Goal: Communication & Community: Share content

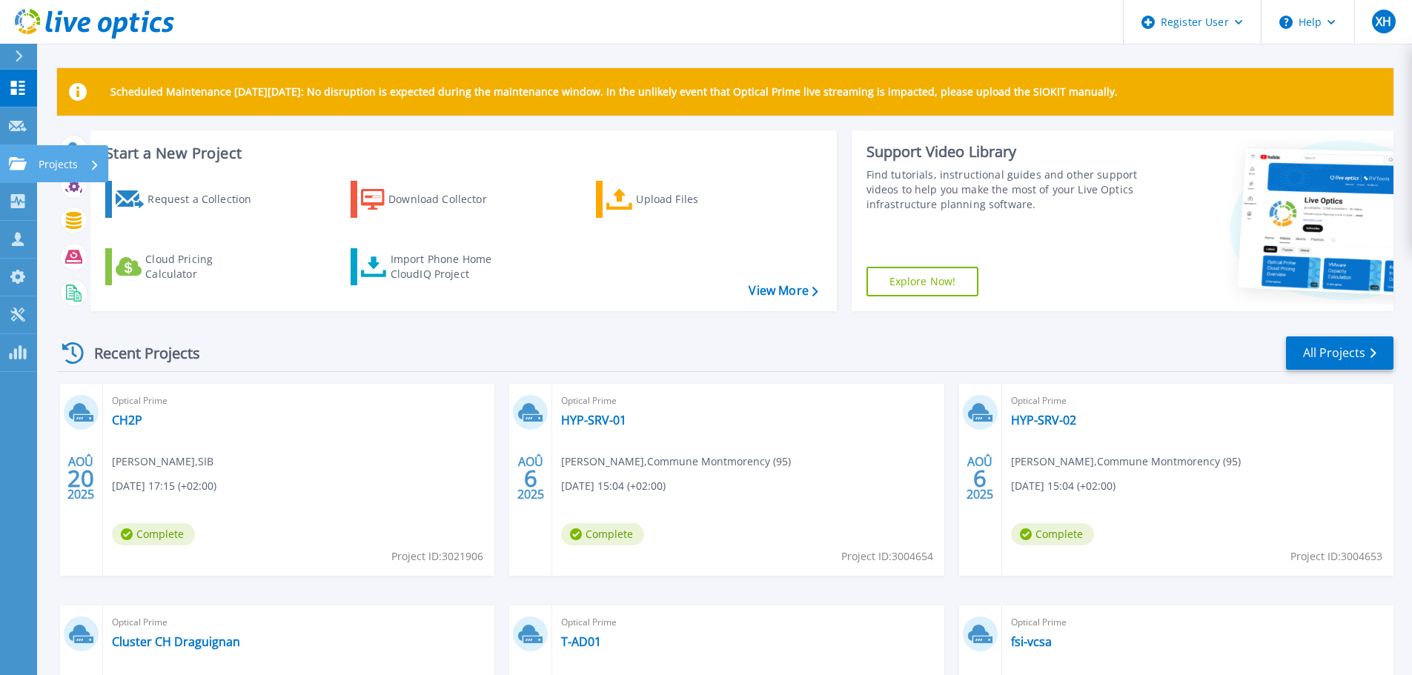
click at [16, 169] on icon at bounding box center [18, 163] width 18 height 13
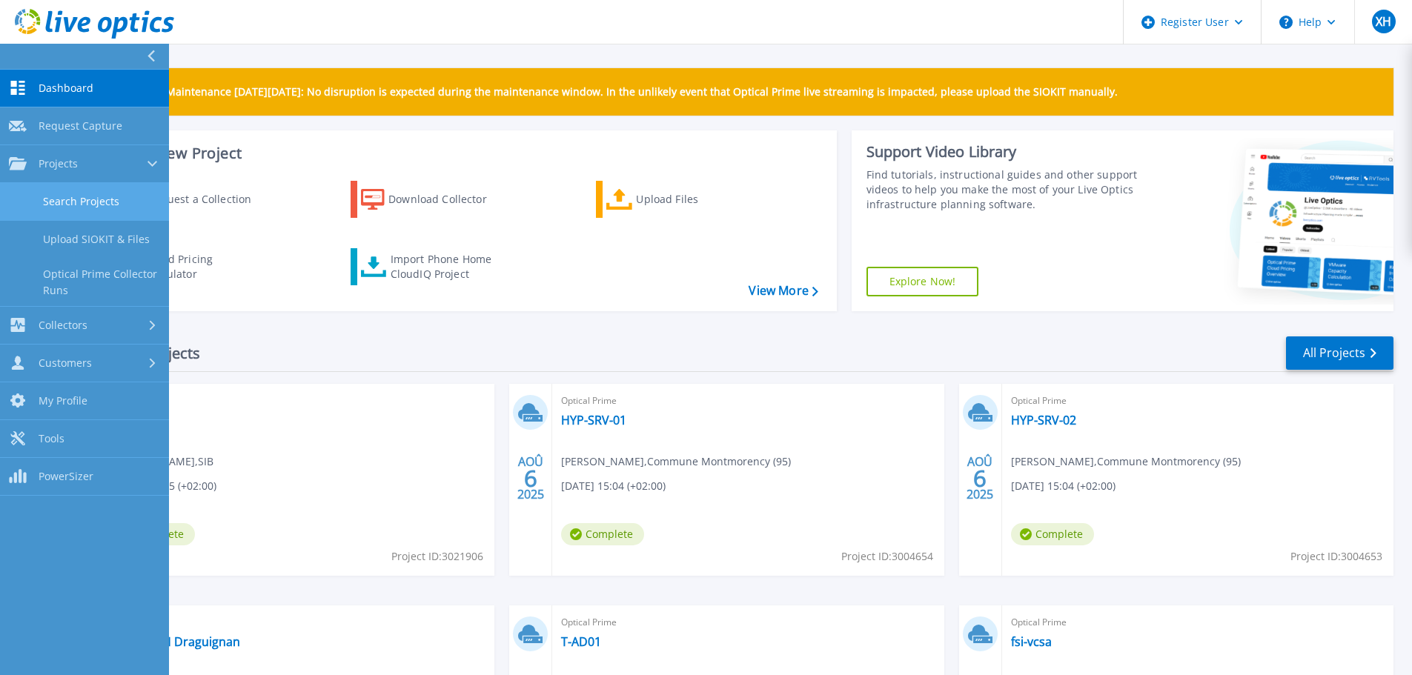
click at [66, 209] on link "Search Projects" at bounding box center [84, 202] width 169 height 38
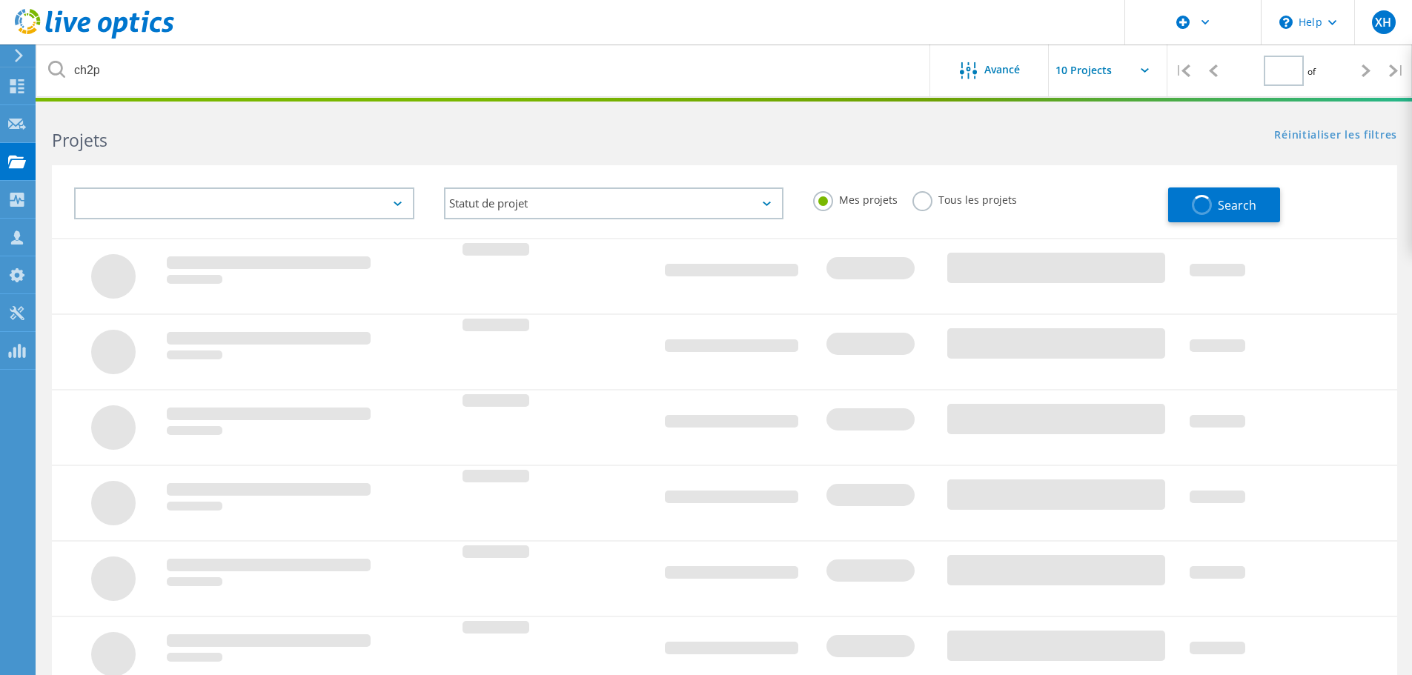
type input "1"
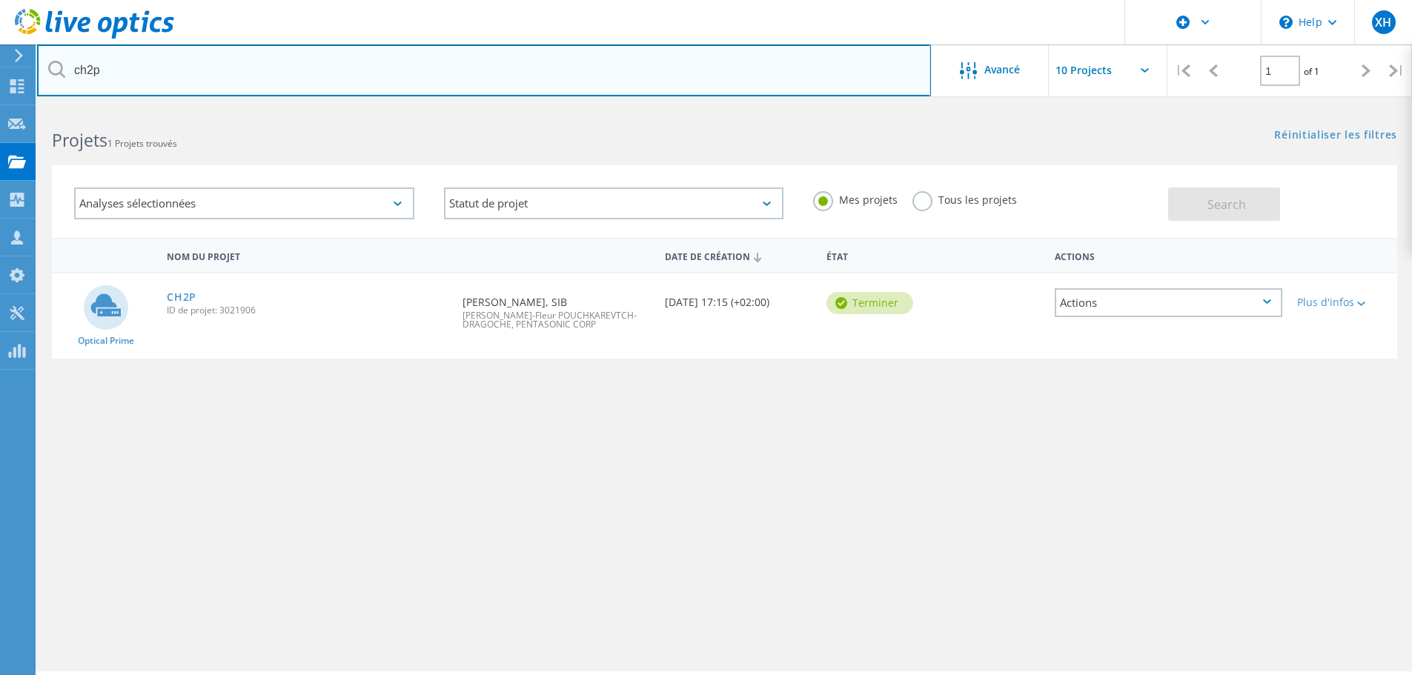
click at [116, 72] on input "ch2p" at bounding box center [484, 70] width 894 height 52
paste input "Carassus"
type input "Carassus"
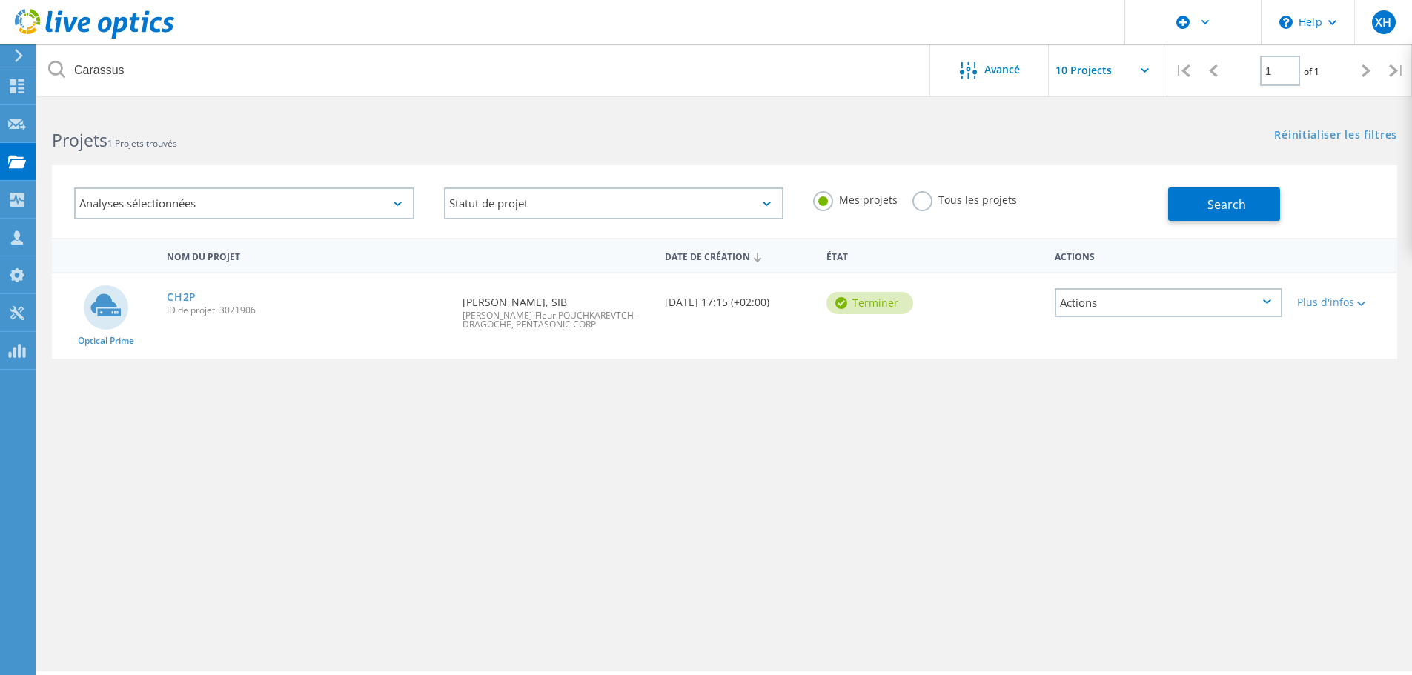
click at [915, 196] on label "Tous les projets" at bounding box center [964, 198] width 104 height 14
click at [0, 0] on input "Tous les projets" at bounding box center [0, 0] width 0 height 0
click at [1224, 207] on span "Search" at bounding box center [1226, 204] width 39 height 16
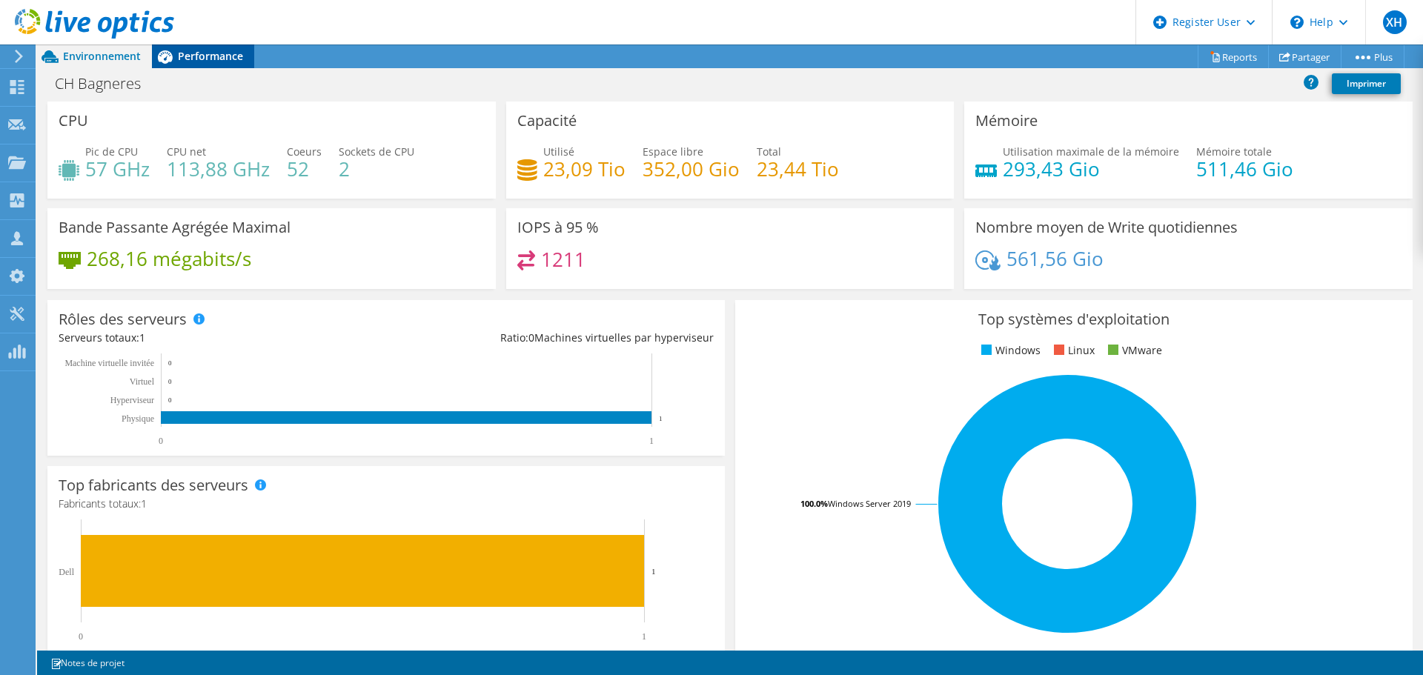
click at [205, 47] on div "Performance" at bounding box center [203, 56] width 102 height 24
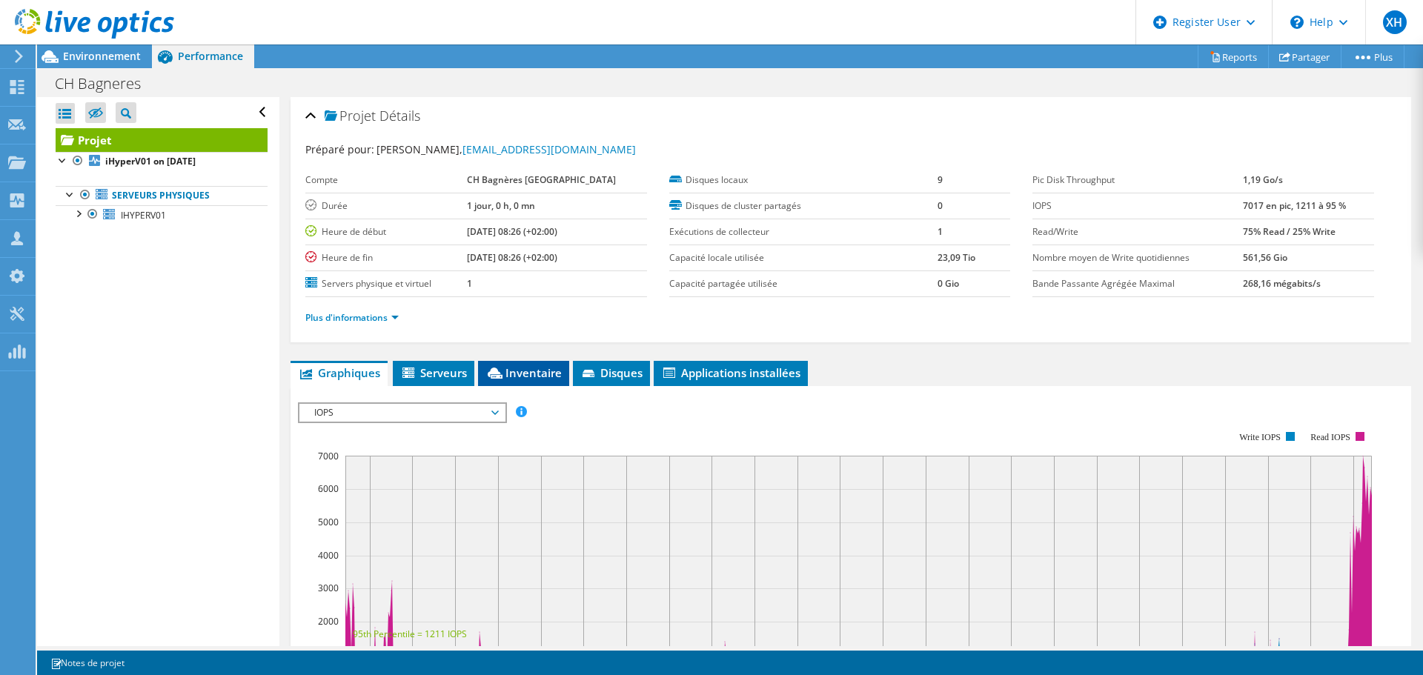
click at [519, 372] on span "Inventaire" at bounding box center [523, 372] width 76 height 15
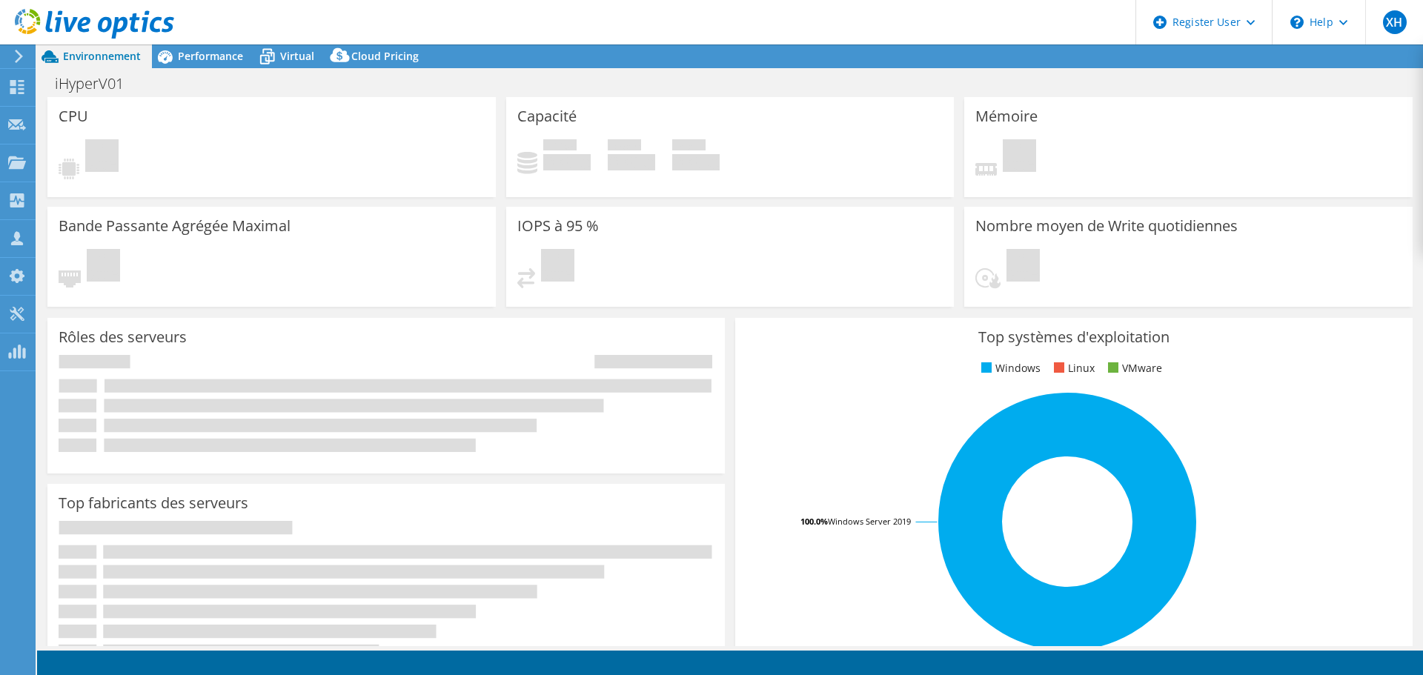
select select "USD"
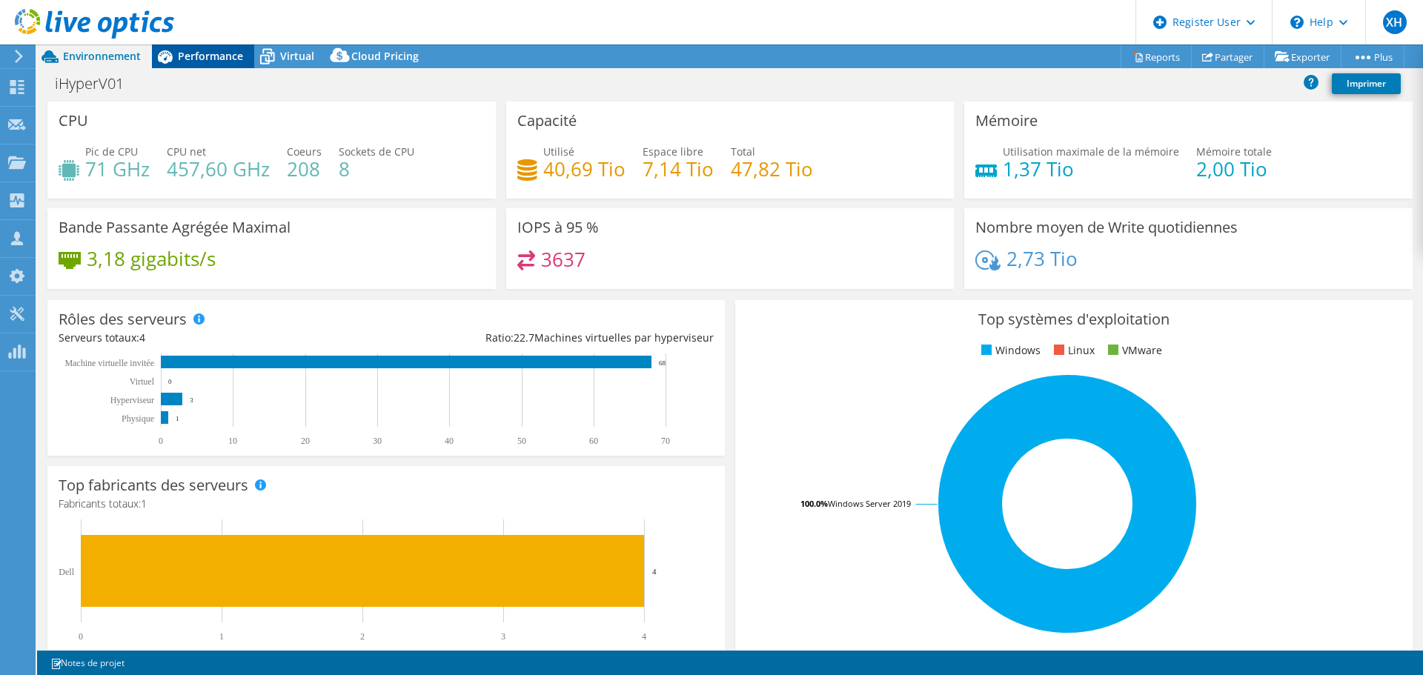
click at [229, 56] on span "Performance" at bounding box center [210, 56] width 65 height 14
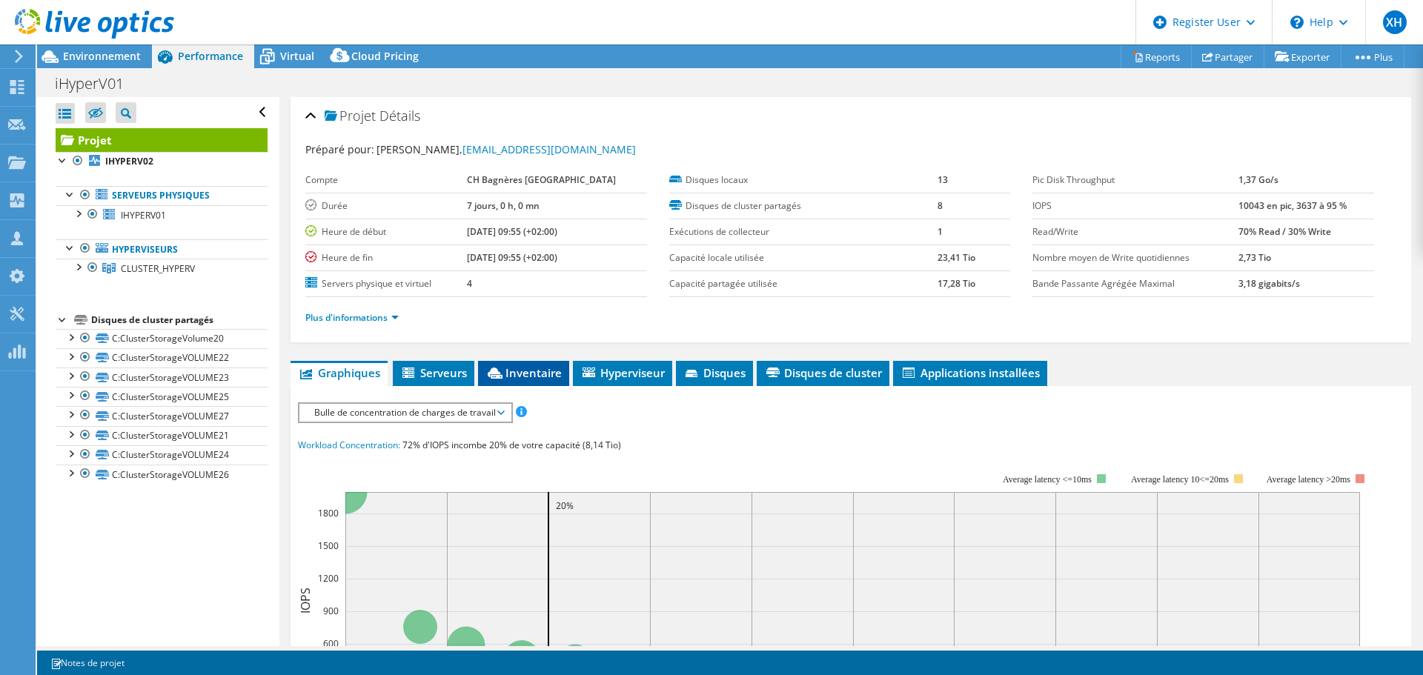
click at [536, 370] on span "Inventaire" at bounding box center [523, 372] width 76 height 15
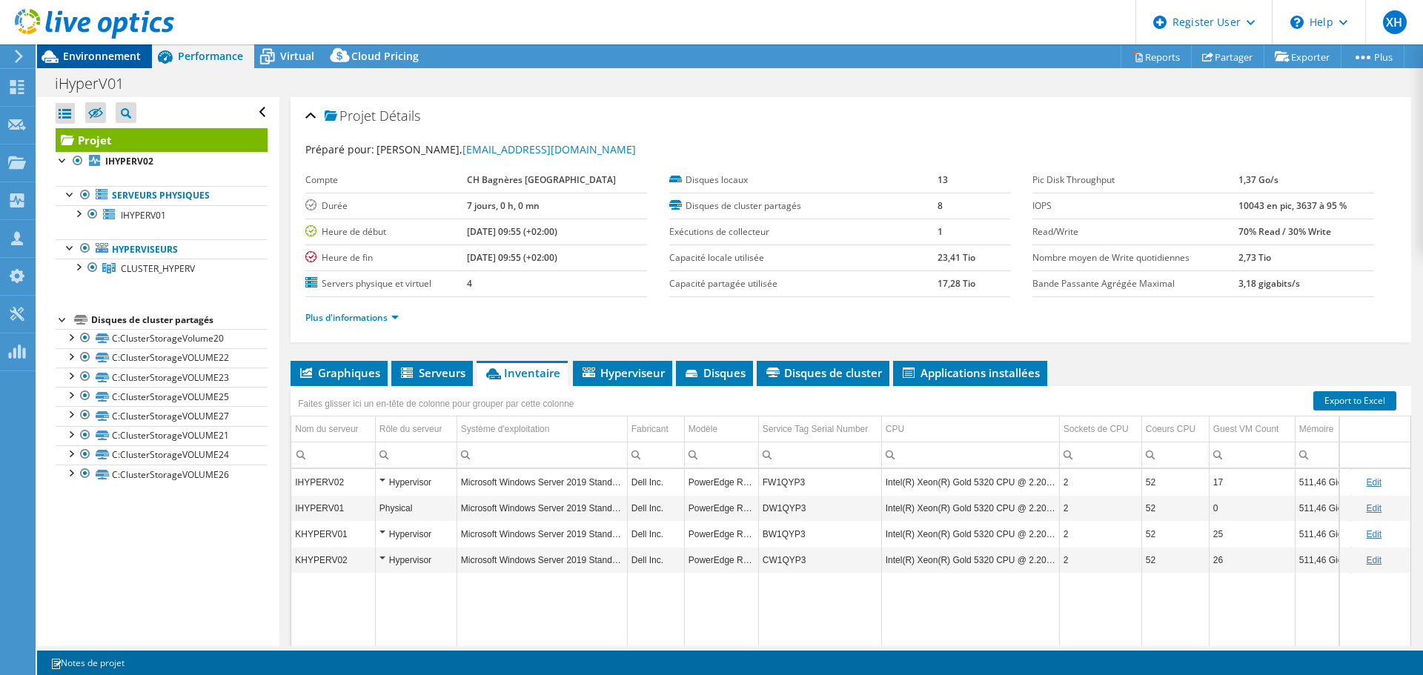
click at [123, 60] on span "Environnement" at bounding box center [102, 56] width 78 height 14
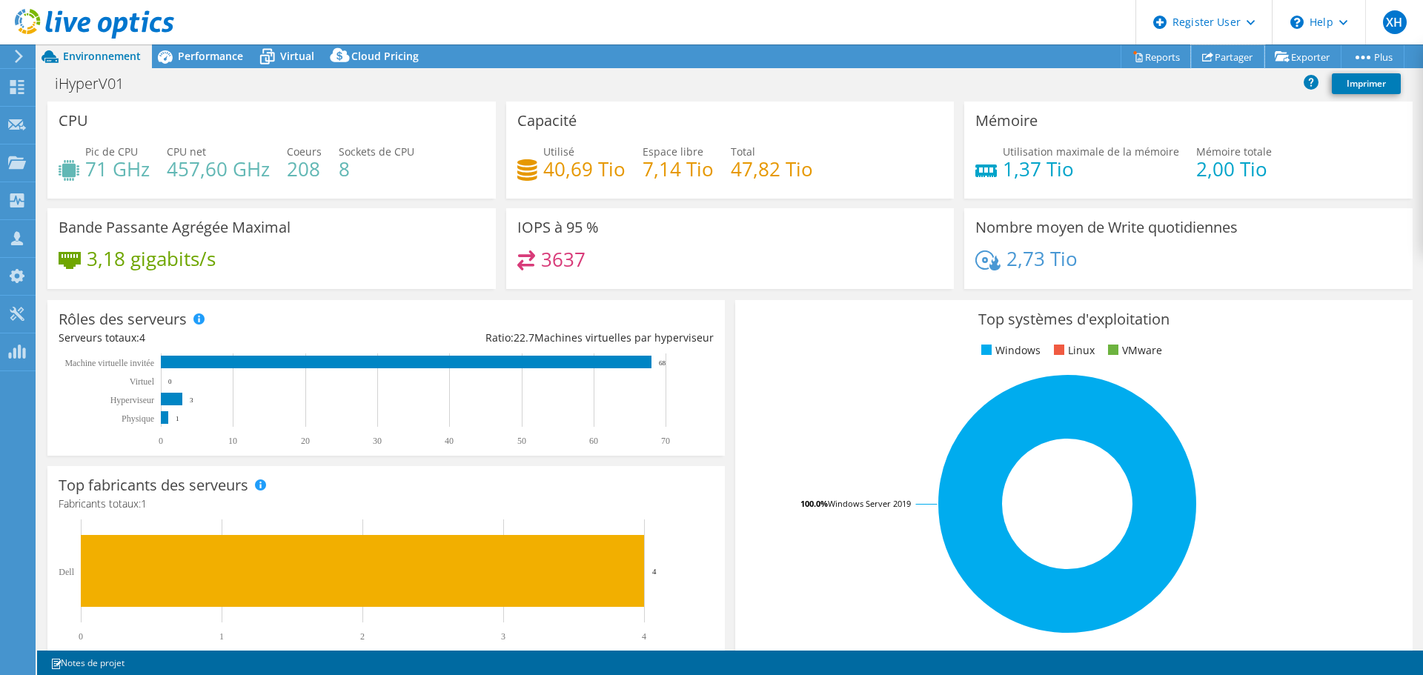
drag, startPoint x: 1226, startPoint y: 54, endPoint x: 1267, endPoint y: 103, distance: 64.1
click at [1226, 54] on link "Partager" at bounding box center [1227, 56] width 73 height 23
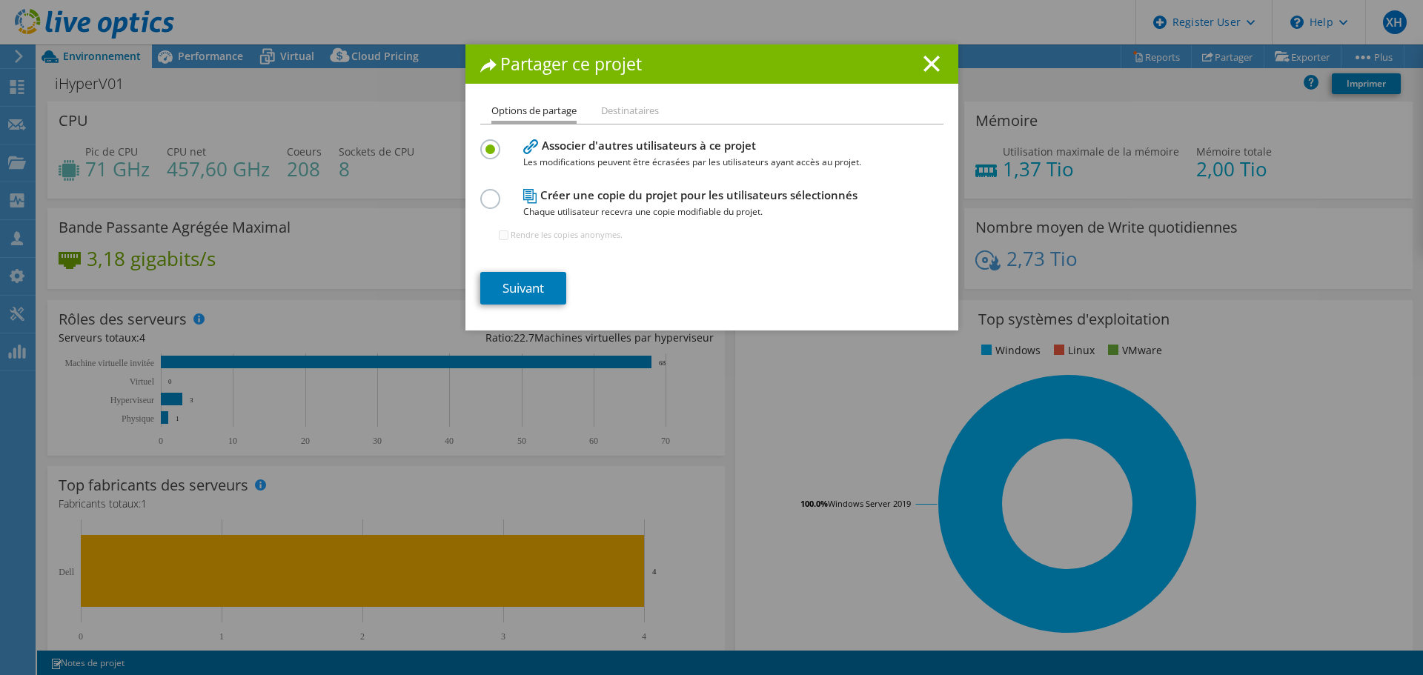
click at [483, 193] on label at bounding box center [493, 191] width 26 height 4
click at [0, 0] on input "radio" at bounding box center [0, 0] width 0 height 0
click at [533, 288] on link "Suivant" at bounding box center [523, 288] width 86 height 33
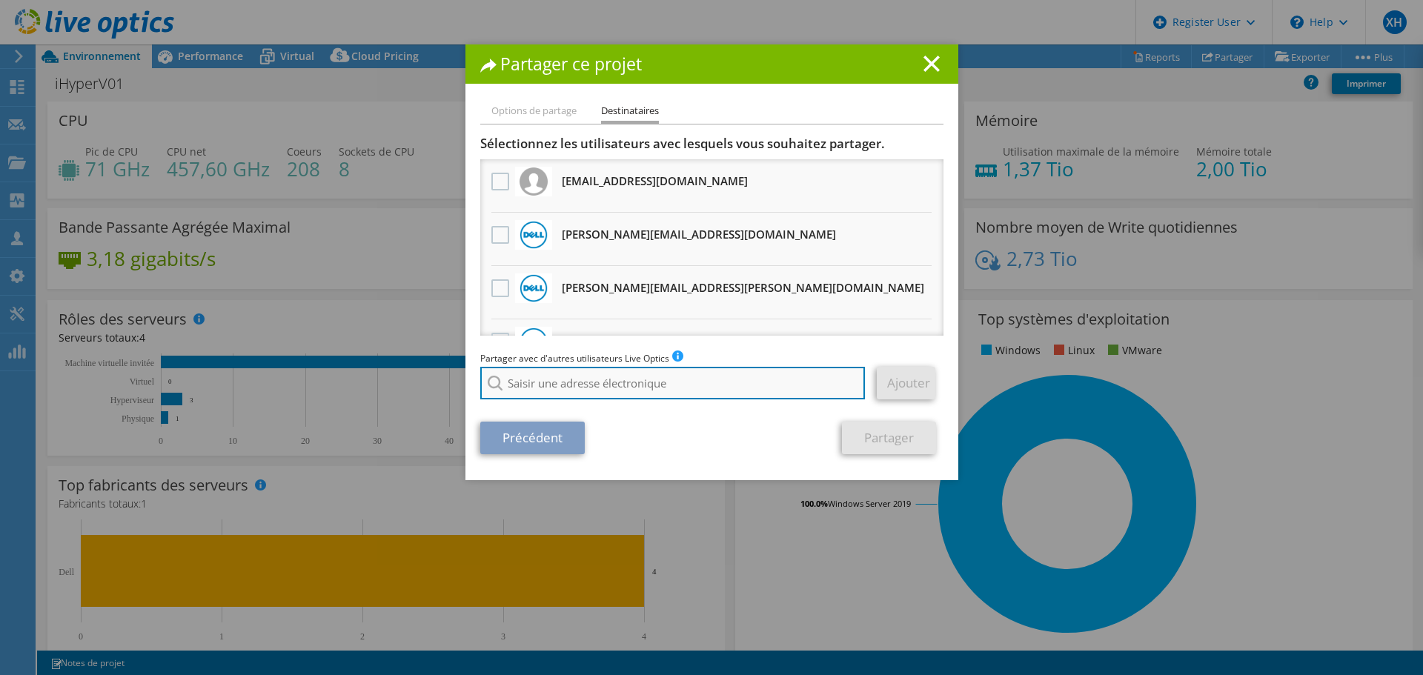
click at [555, 388] on input "search" at bounding box center [672, 383] width 385 height 33
paste input "pgranger@aviti.fr ?"
type input "pgranger@aviti.fr"
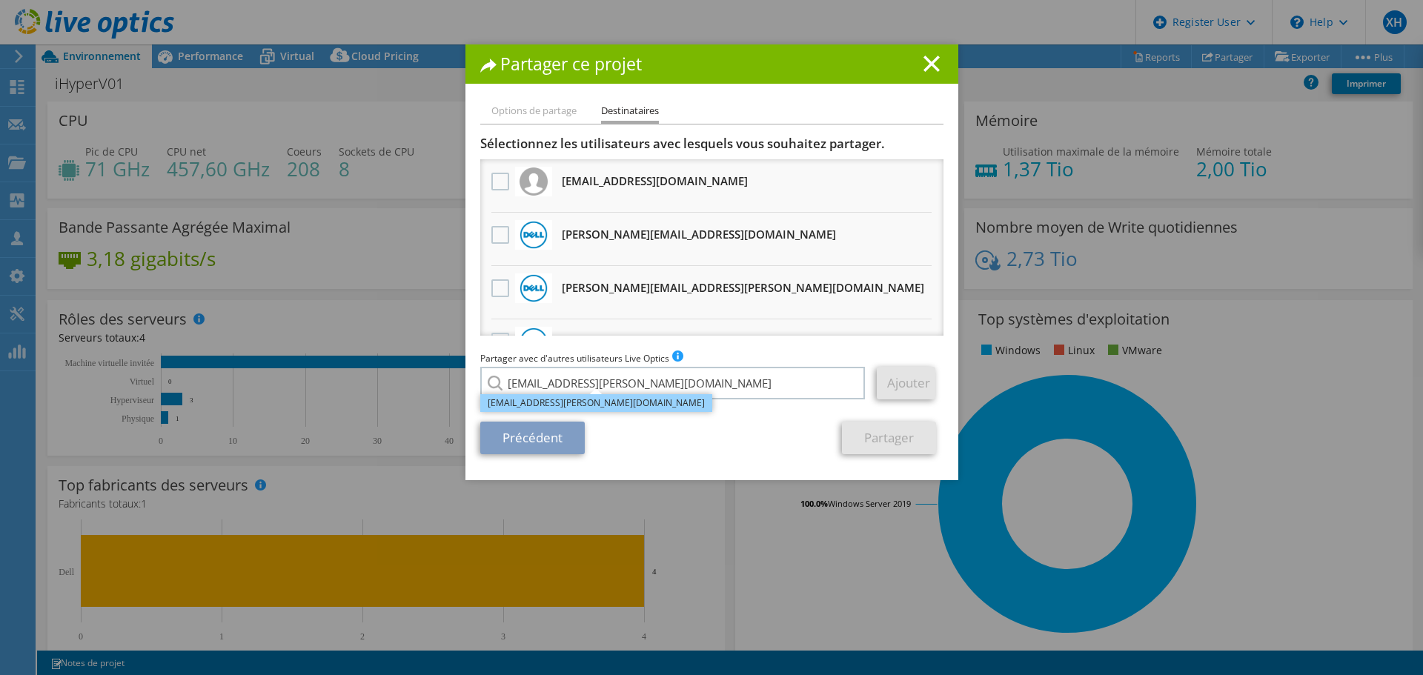
click at [580, 400] on li "pgranger@aviti.fr" at bounding box center [596, 403] width 232 height 18
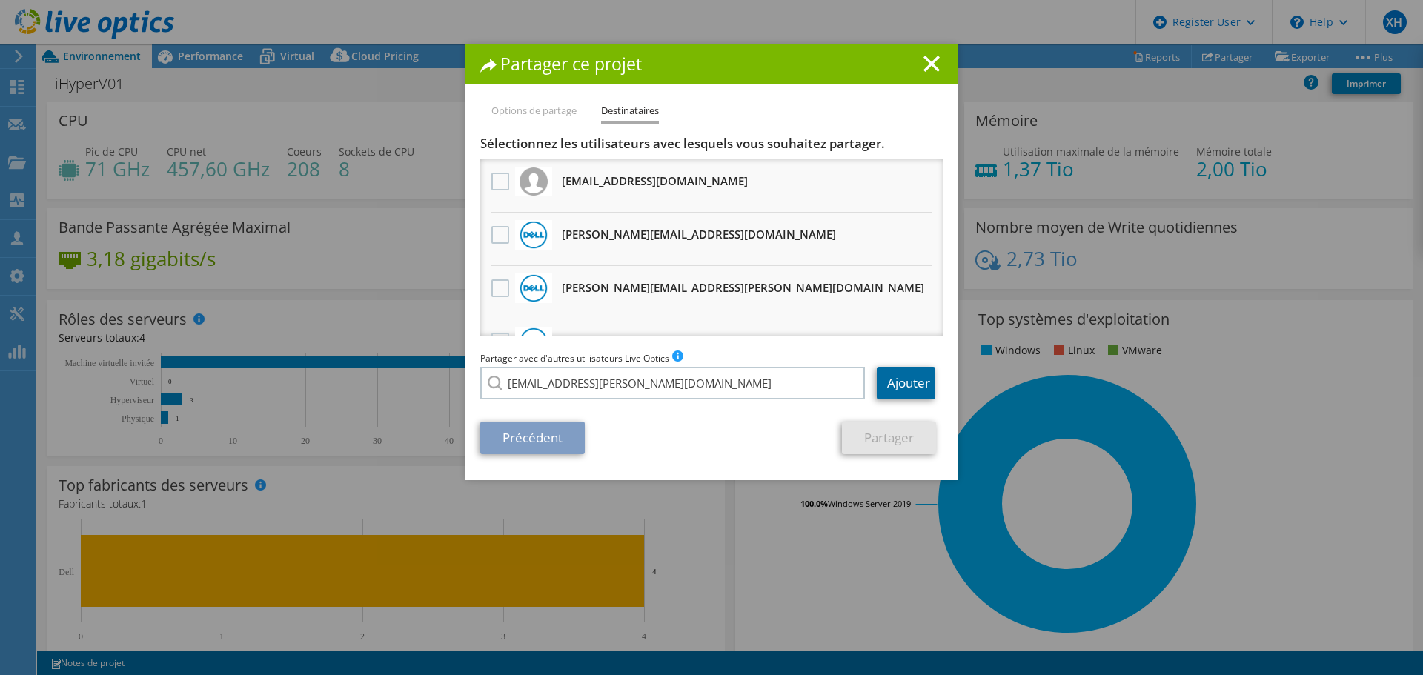
click at [893, 386] on link "Ajouter" at bounding box center [906, 383] width 59 height 33
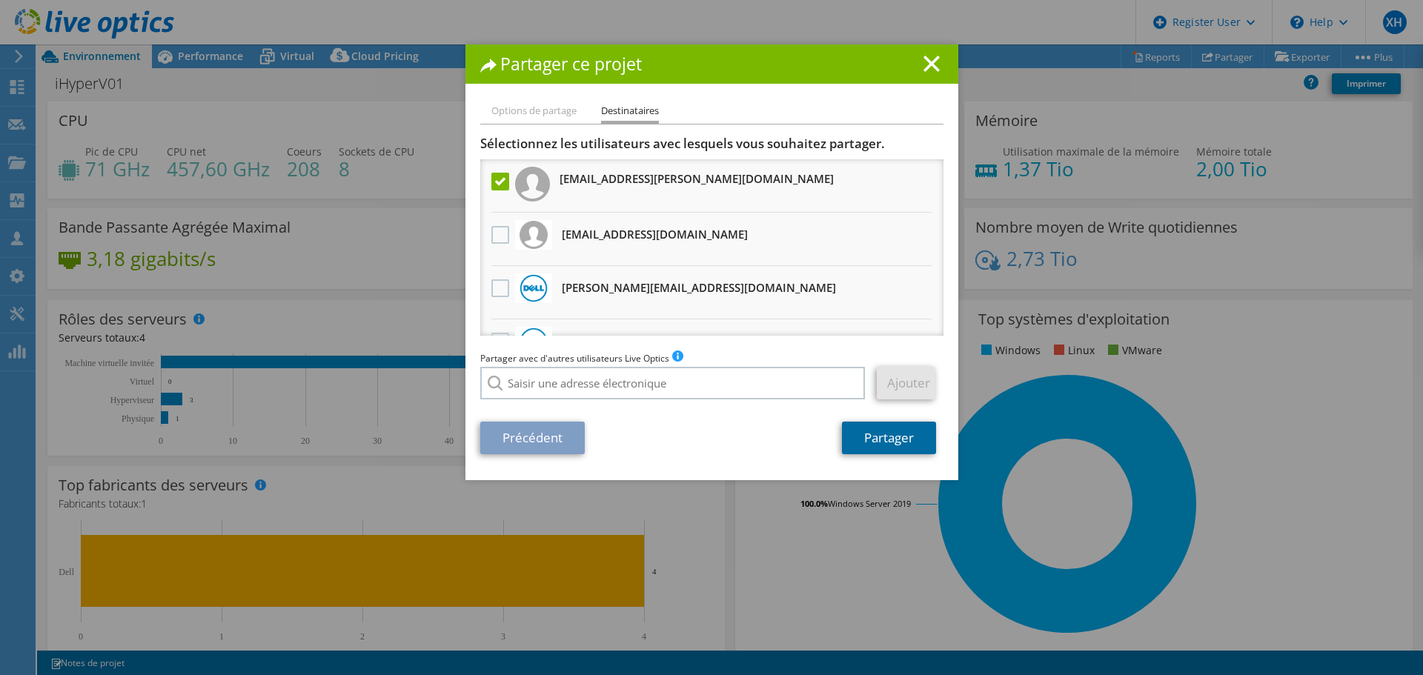
click at [885, 442] on link "Partager" at bounding box center [889, 438] width 94 height 33
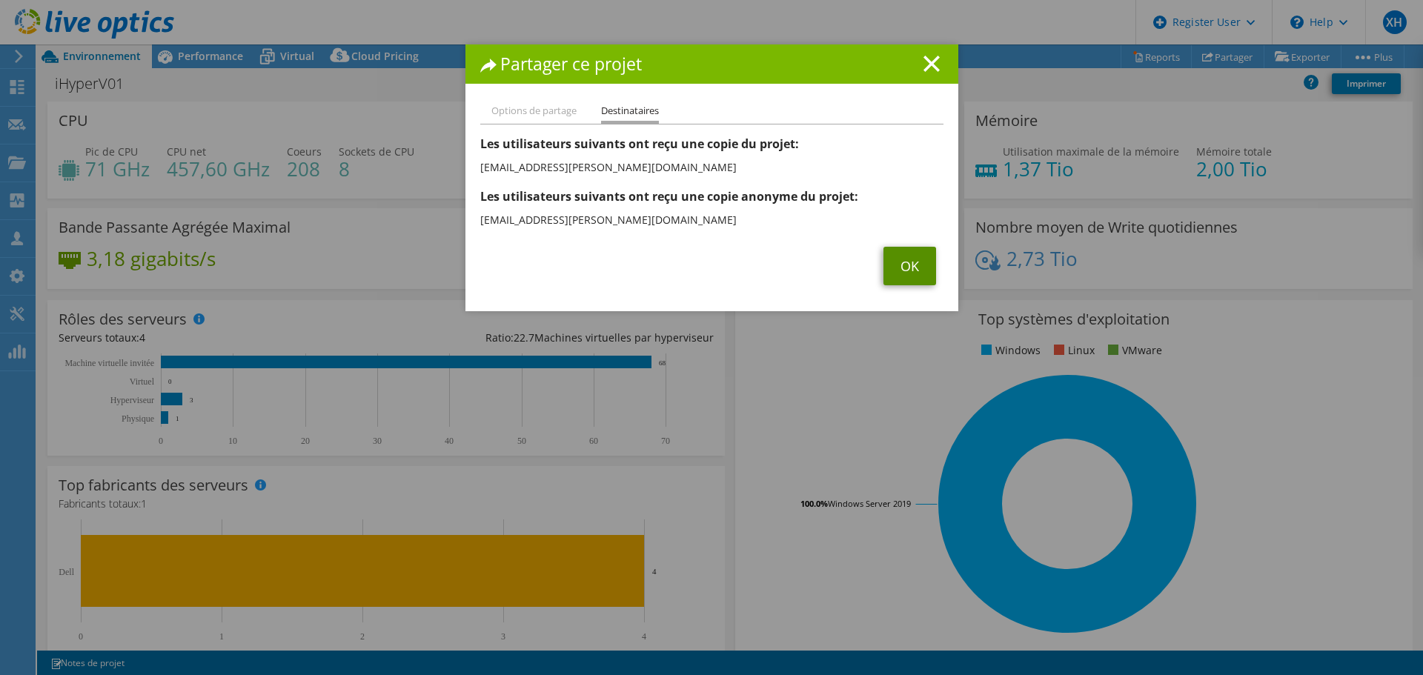
click at [905, 267] on link "OK" at bounding box center [909, 266] width 53 height 39
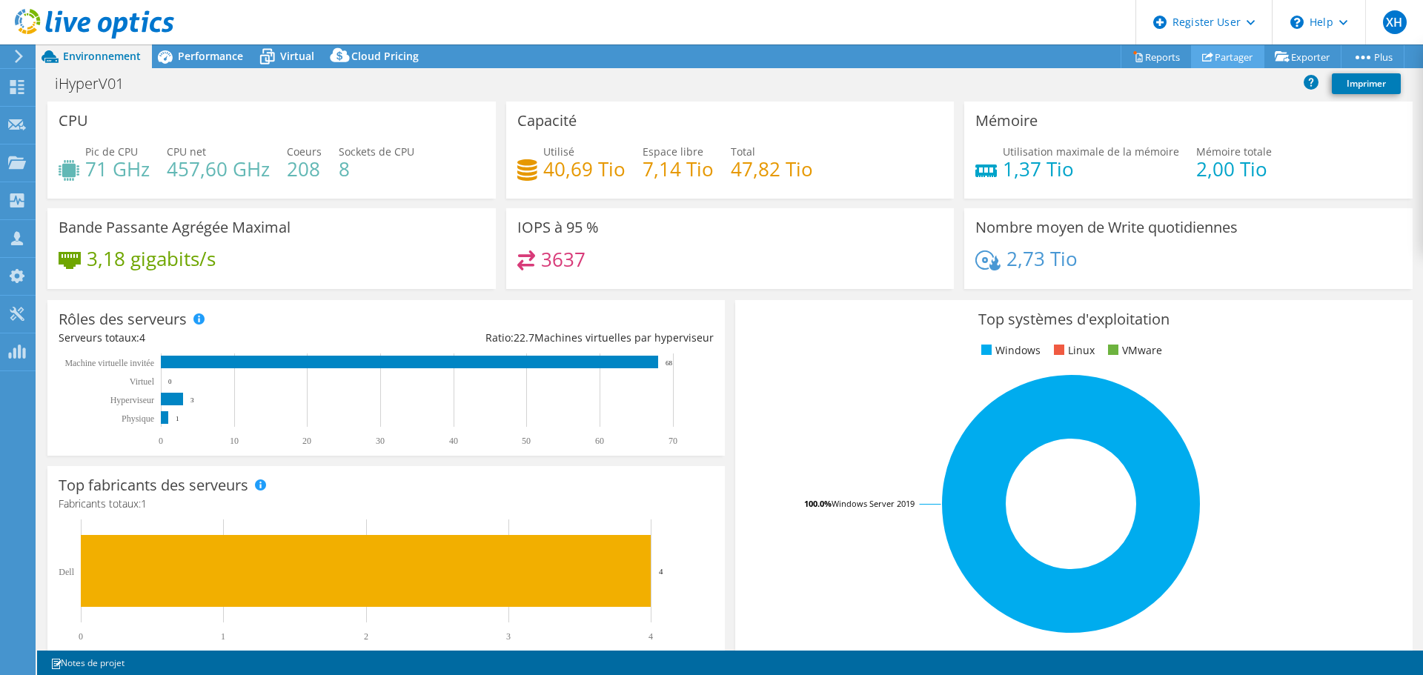
click at [1215, 57] on link "Partager" at bounding box center [1227, 56] width 73 height 23
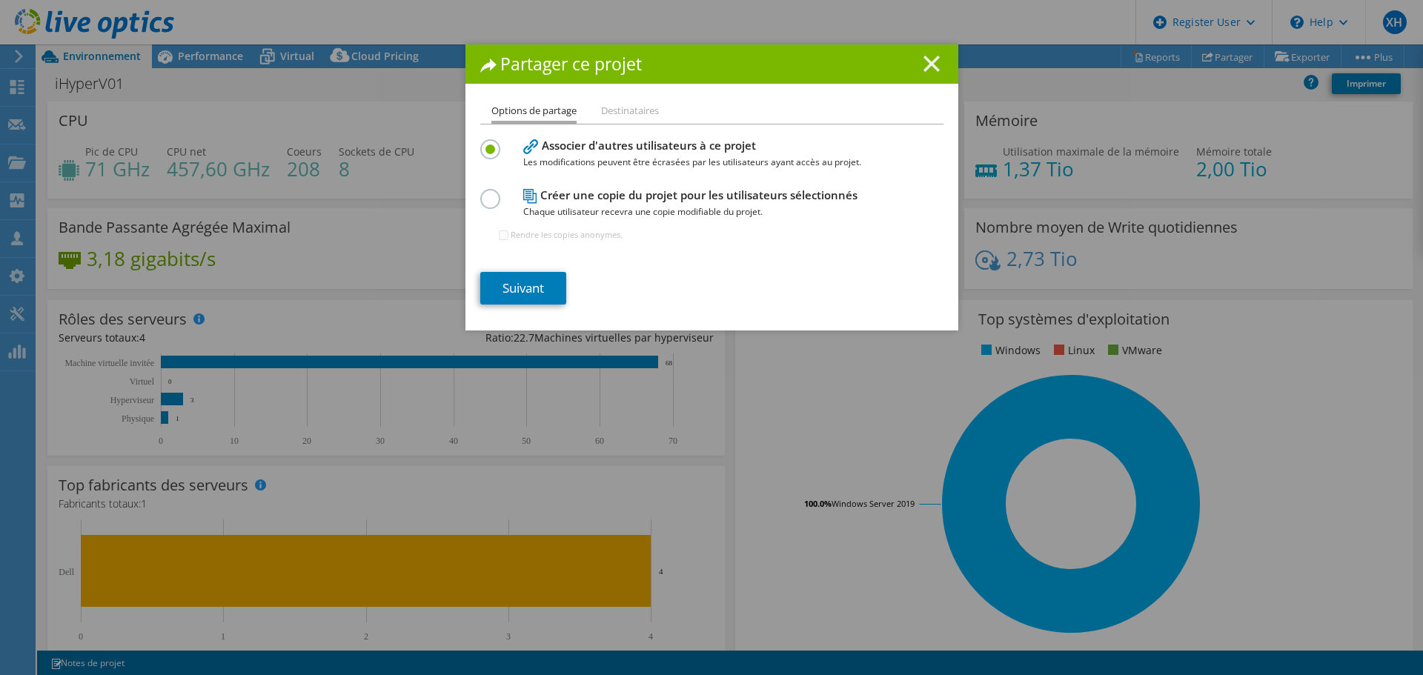
click at [923, 64] on icon at bounding box center [931, 64] width 16 height 16
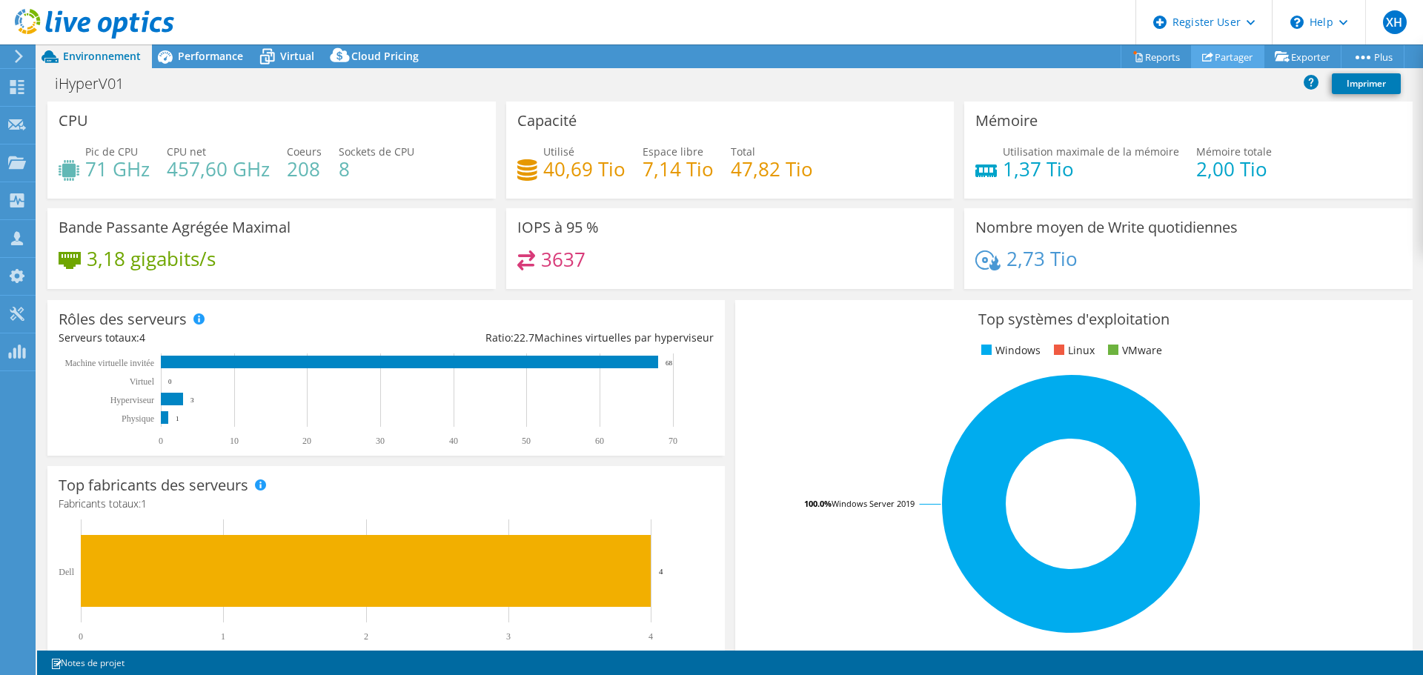
click at [1221, 61] on link "Partager" at bounding box center [1227, 56] width 73 height 23
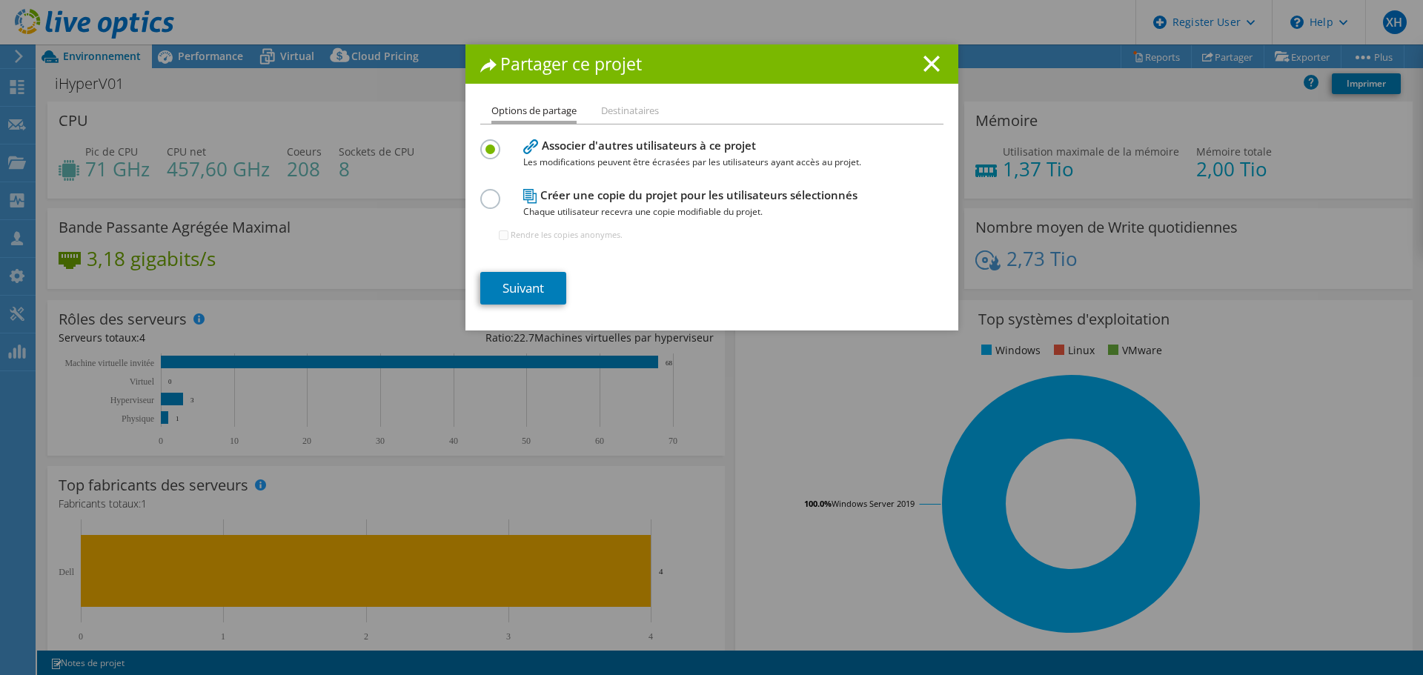
click at [487, 193] on label at bounding box center [493, 191] width 26 height 4
click at [0, 0] on input "radio" at bounding box center [0, 0] width 0 height 0
click at [539, 287] on link "Suivant" at bounding box center [523, 288] width 86 height 33
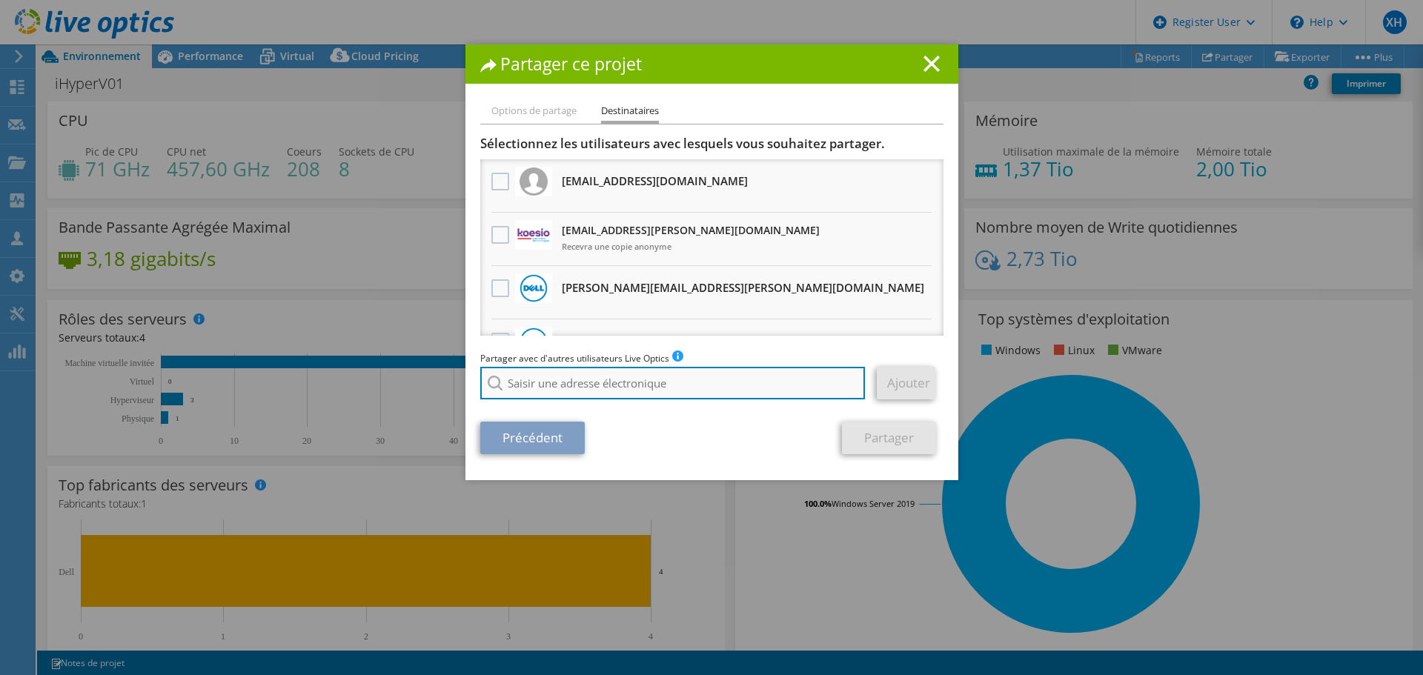
click at [562, 394] on input "search" at bounding box center [672, 383] width 385 height 33
paste input "je reste disponible si besoin"
click at [545, 382] on input "je reste disponible si besoin" at bounding box center [672, 383] width 385 height 33
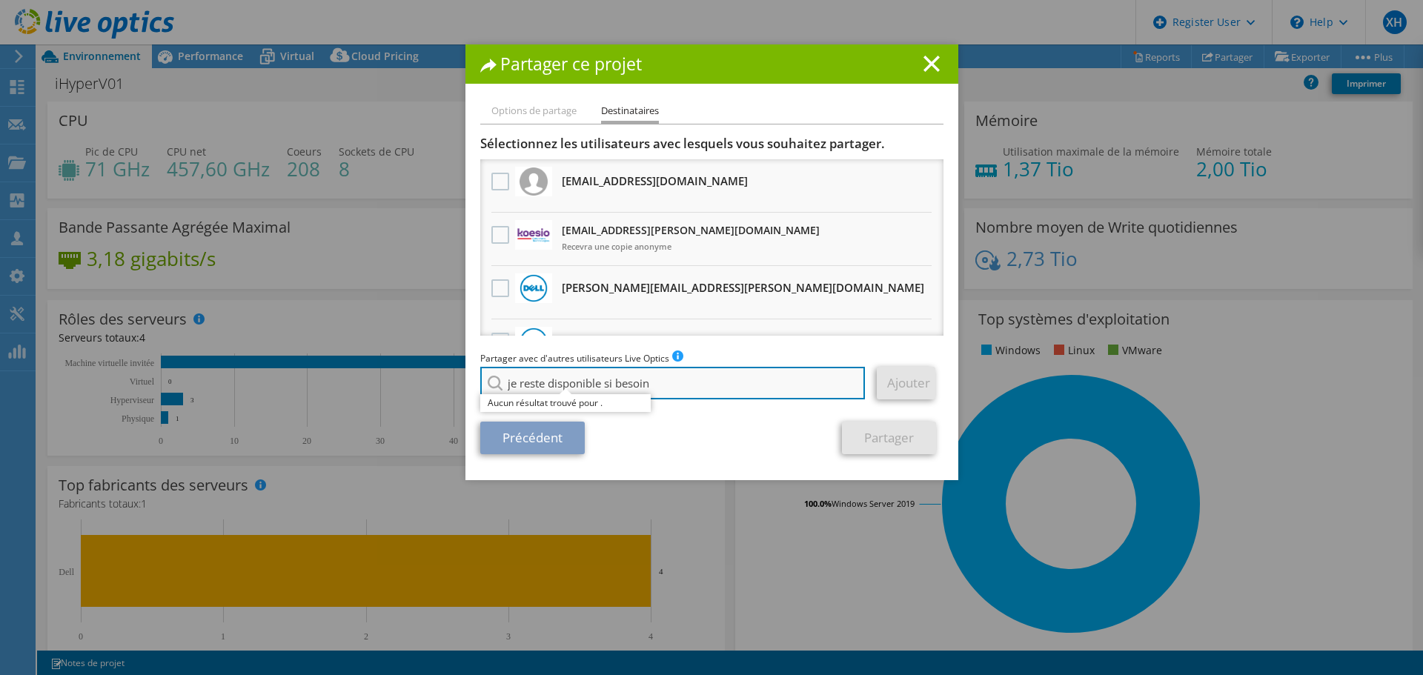
paste input "pgranger@aviti.fr ?"
type input "pgranger@aviti.fr"
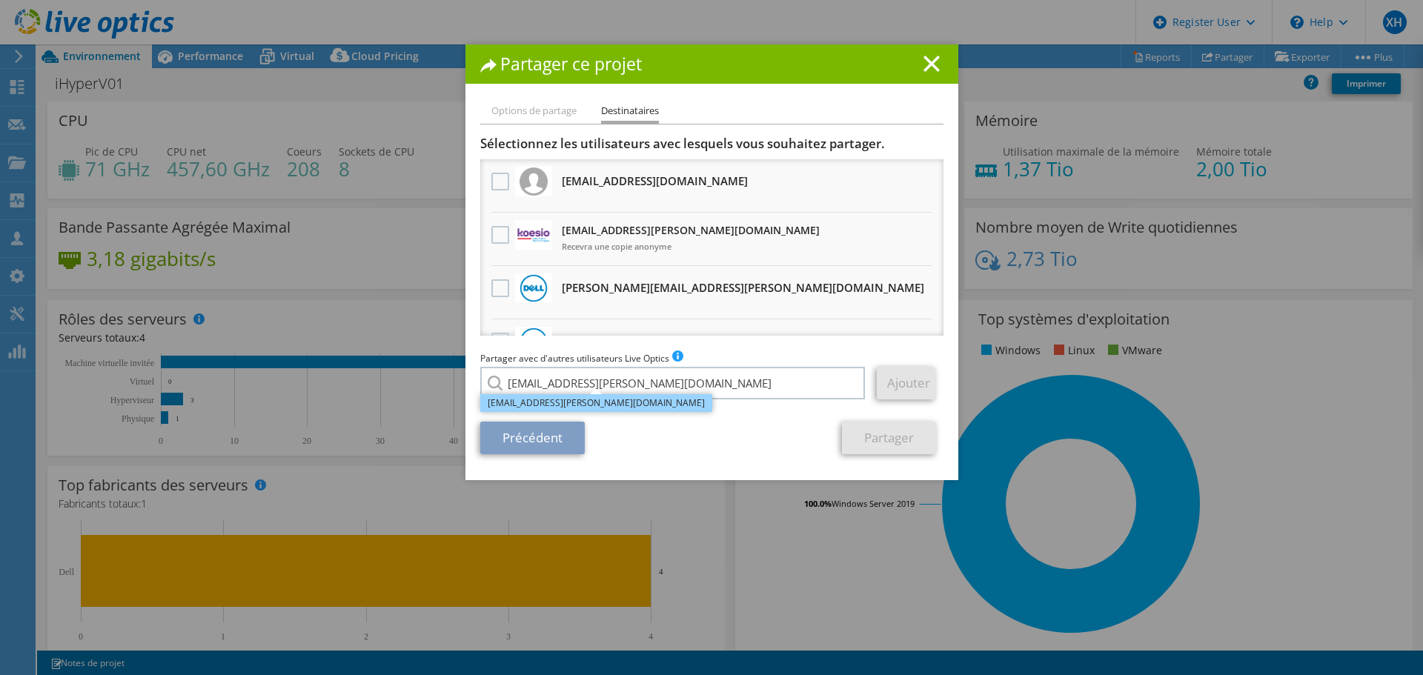
click at [573, 400] on li "pgranger@aviti.fr" at bounding box center [596, 403] width 232 height 18
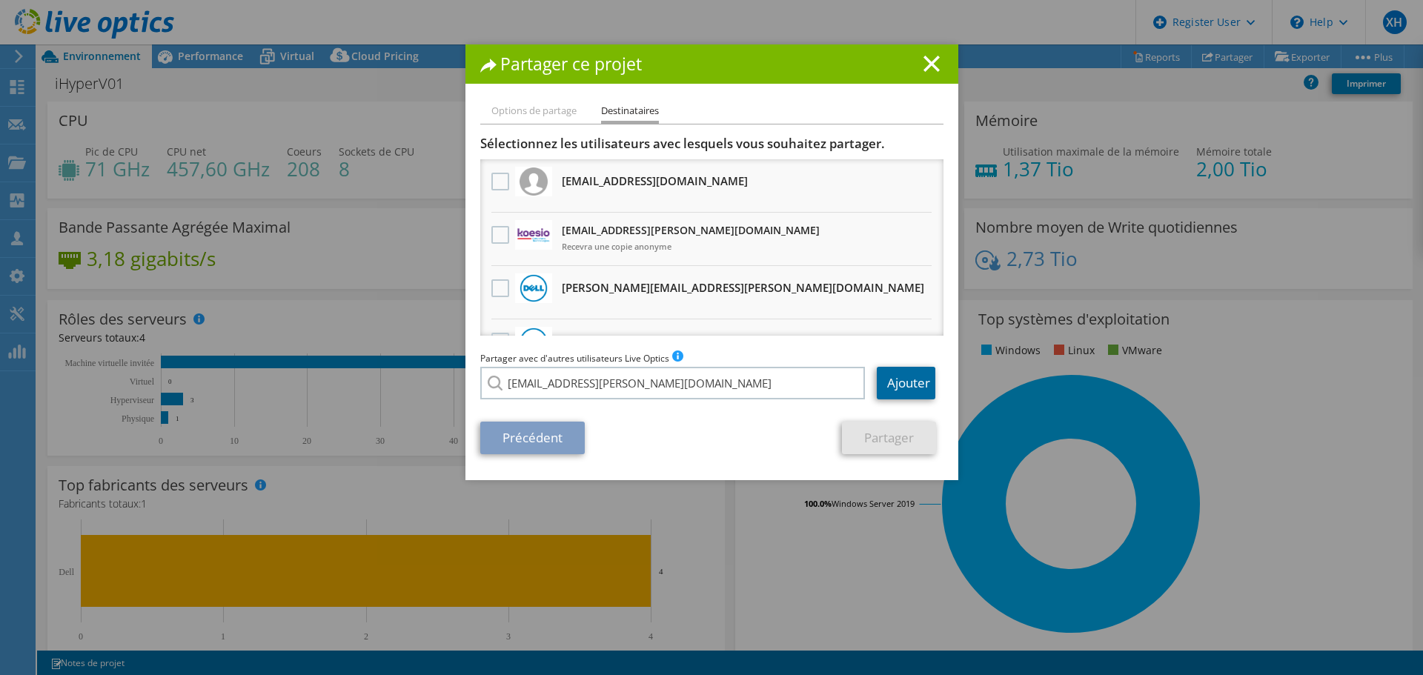
click at [911, 388] on link "Ajouter" at bounding box center [906, 383] width 59 height 33
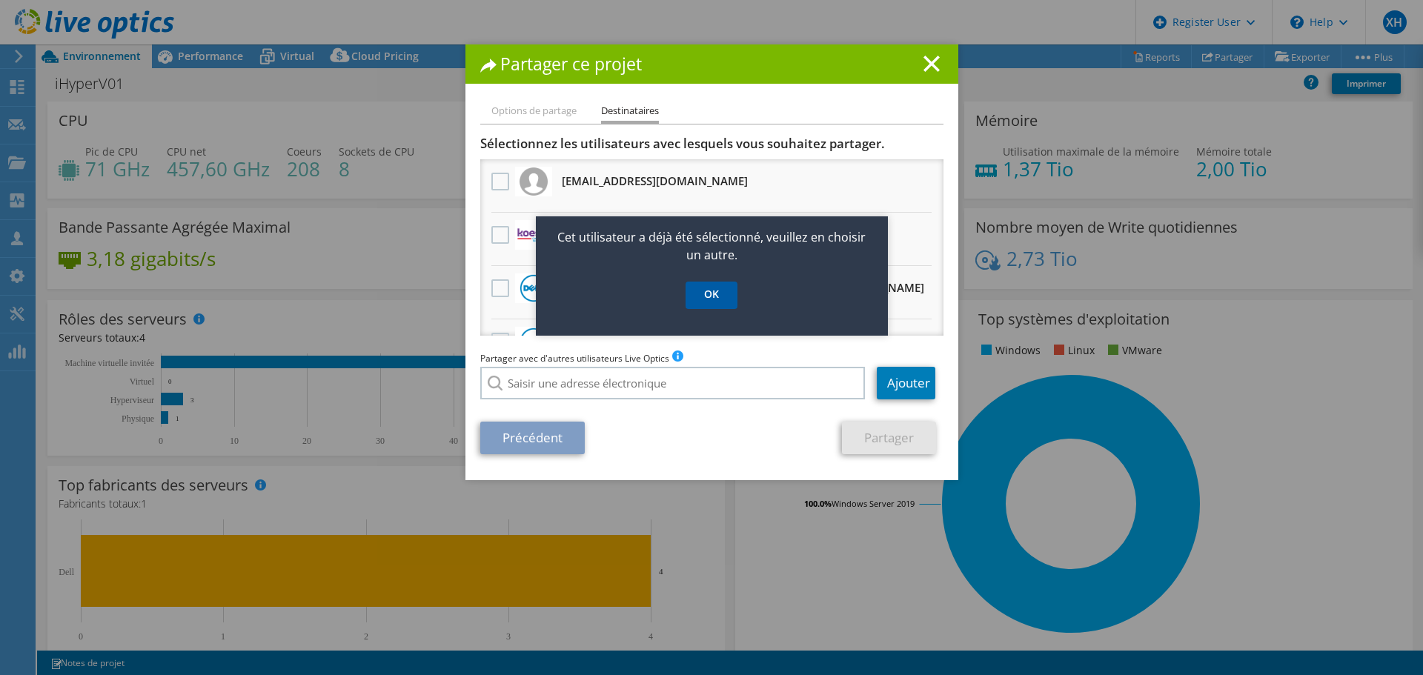
click at [725, 302] on link "OK" at bounding box center [711, 295] width 52 height 27
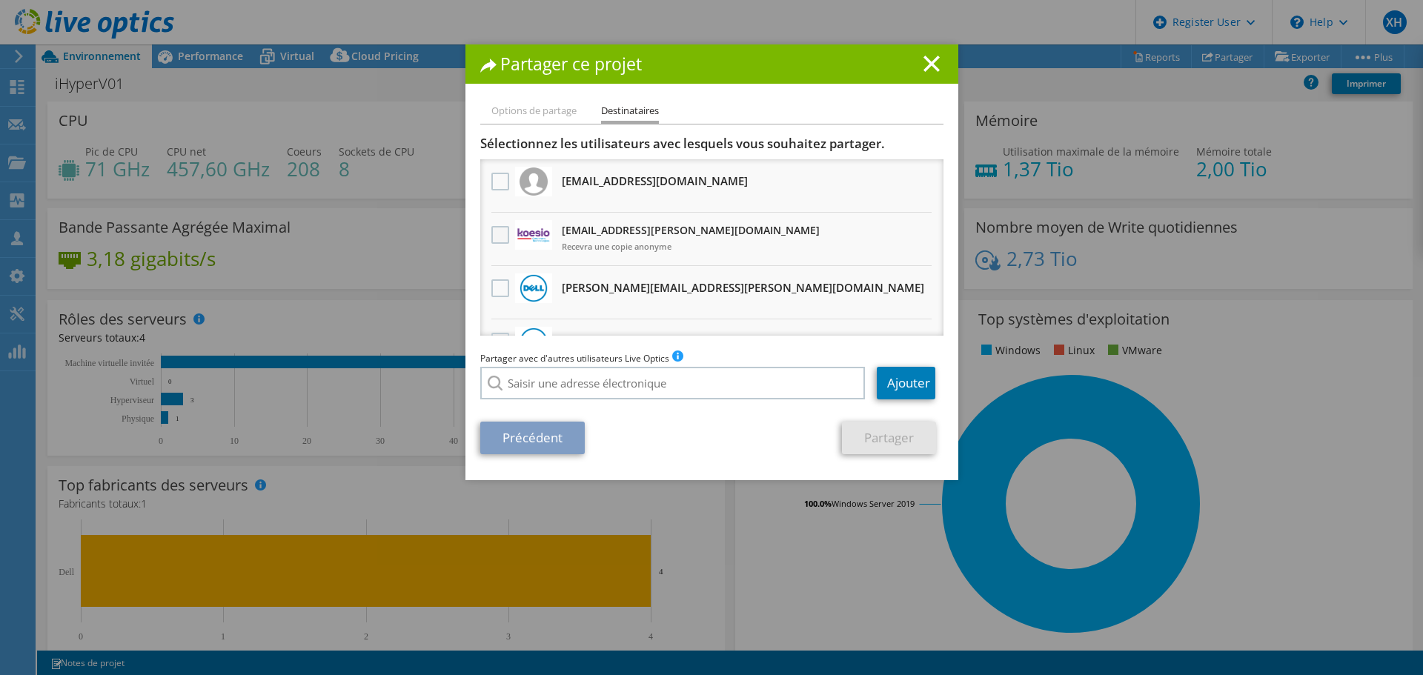
click at [495, 237] on label at bounding box center [501, 235] width 21 height 18
click at [0, 0] on input "checkbox" at bounding box center [0, 0] width 0 height 0
click at [885, 437] on link "Partager" at bounding box center [889, 438] width 94 height 33
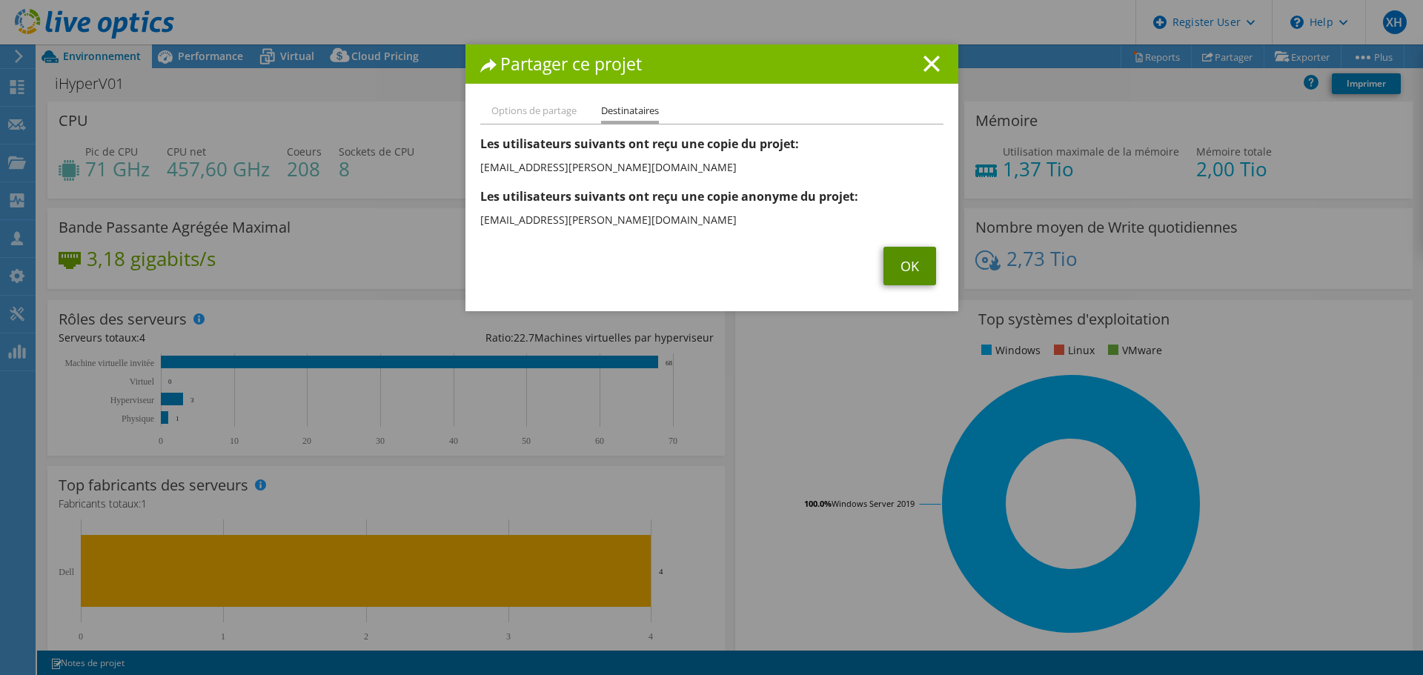
click at [894, 259] on link "OK" at bounding box center [909, 266] width 53 height 39
